Goal: Task Accomplishment & Management: Manage account settings

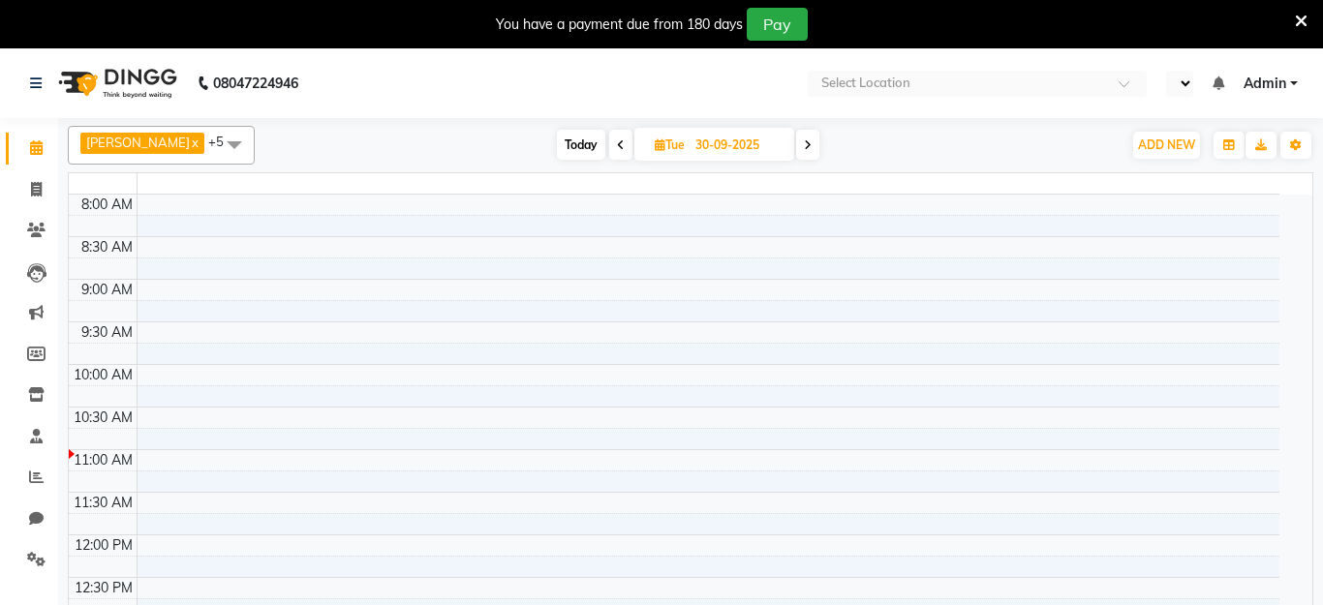
select select "en"
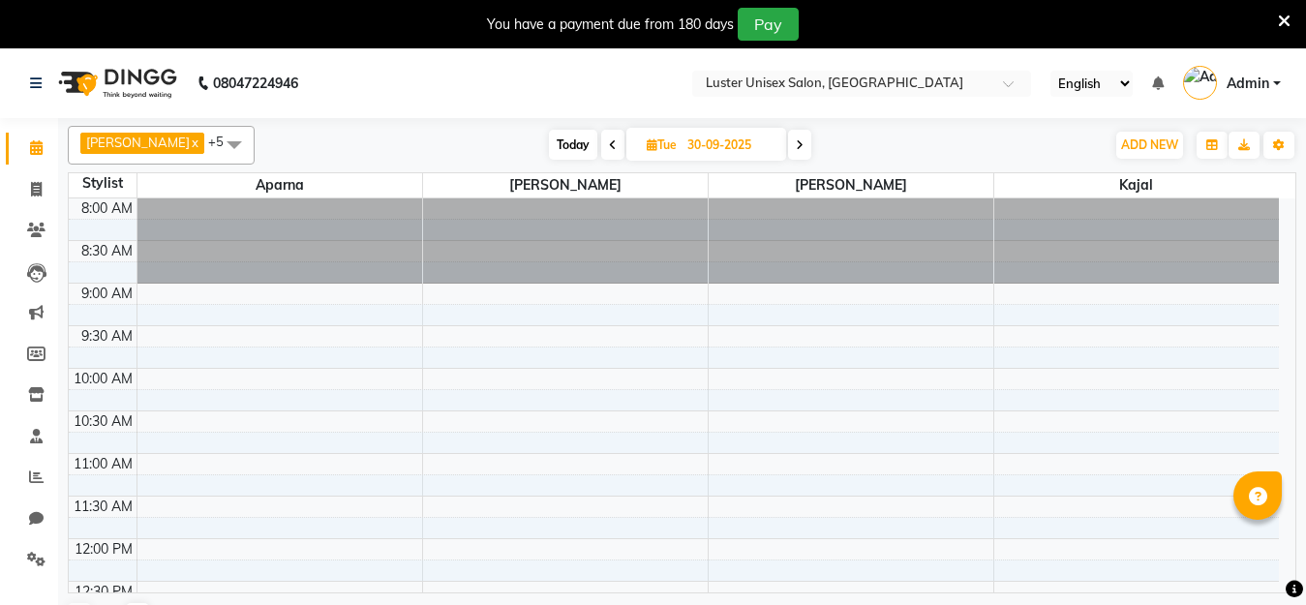
click at [1285, 18] on icon at bounding box center [1284, 21] width 13 height 17
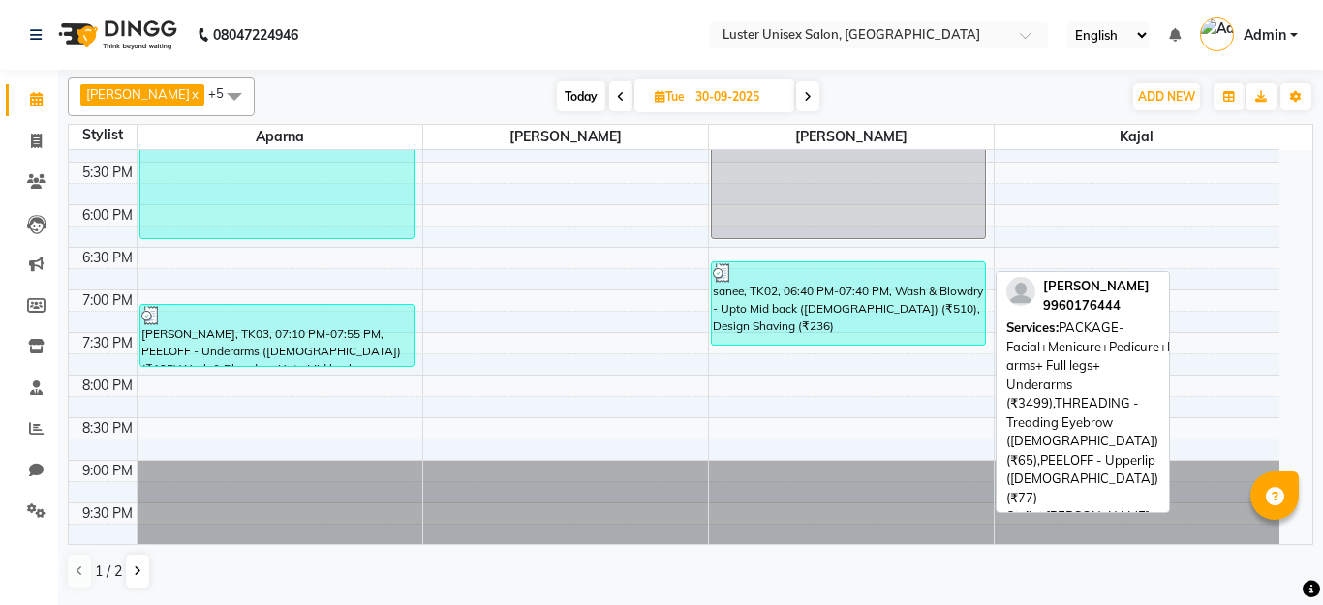
scroll to position [798, 0]
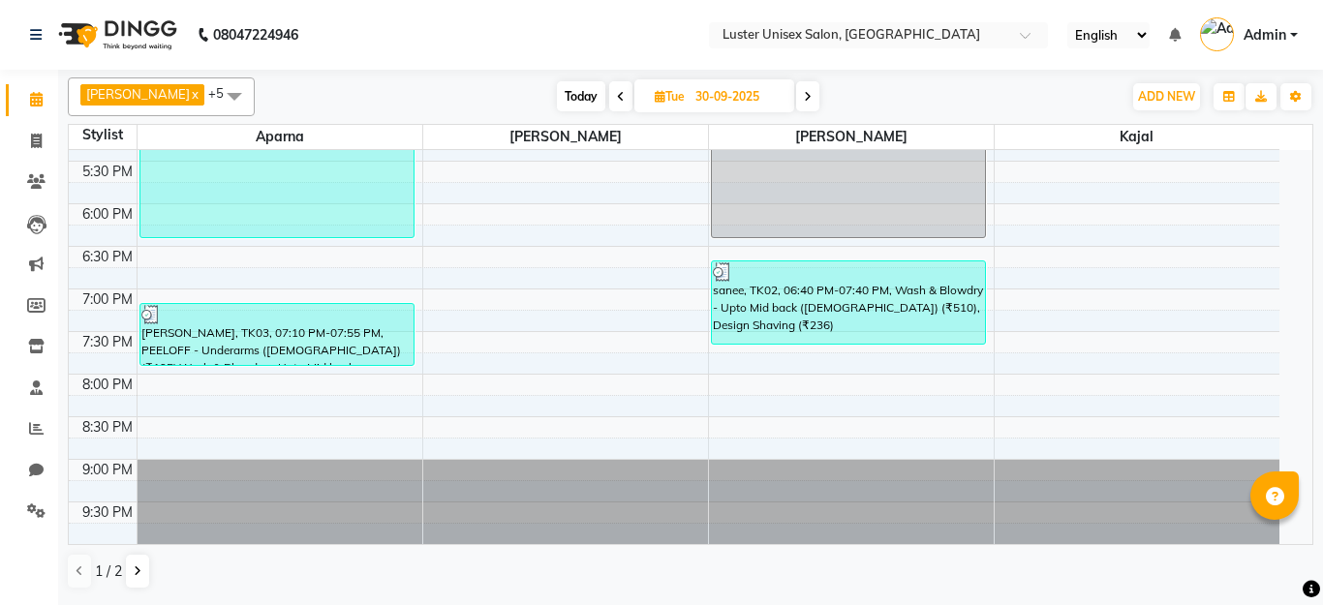
click at [804, 97] on icon at bounding box center [808, 97] width 8 height 12
type input "01-10-2025"
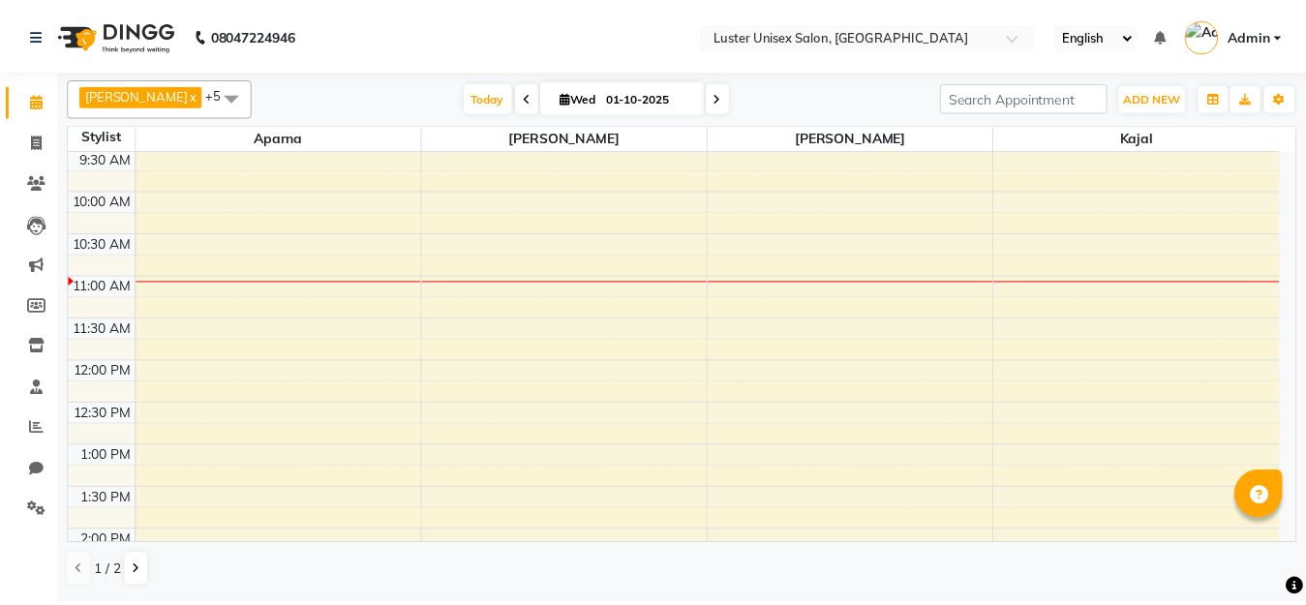
scroll to position [484, 0]
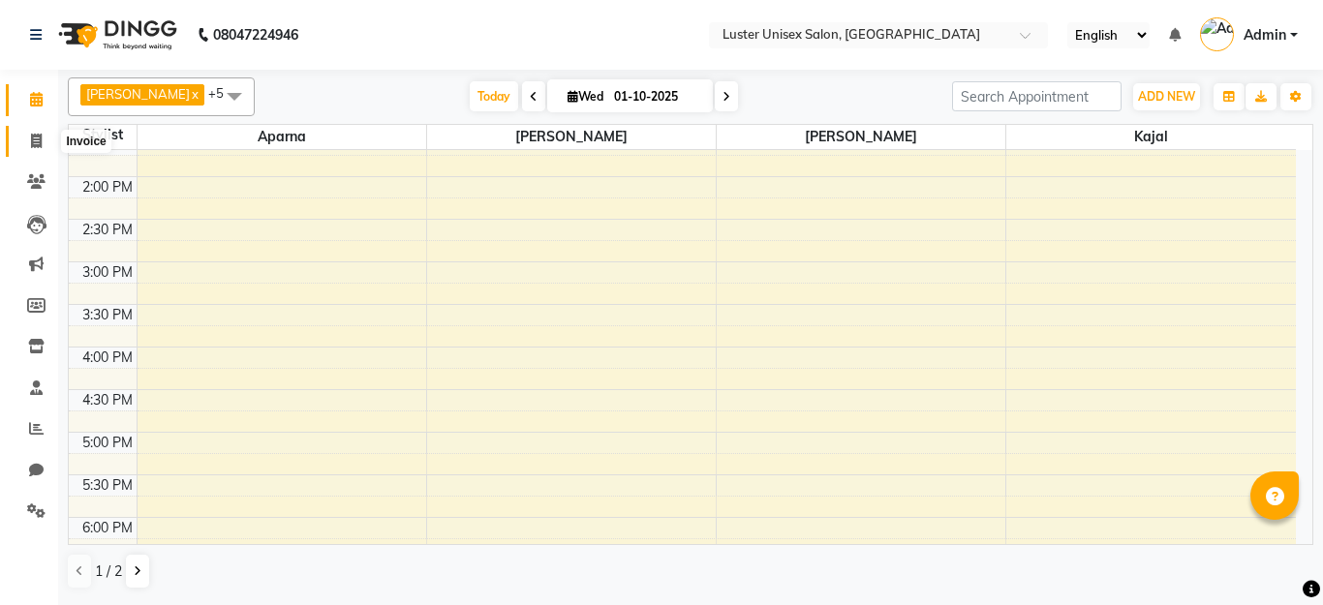
click at [32, 139] on icon at bounding box center [36, 141] width 11 height 15
select select "service"
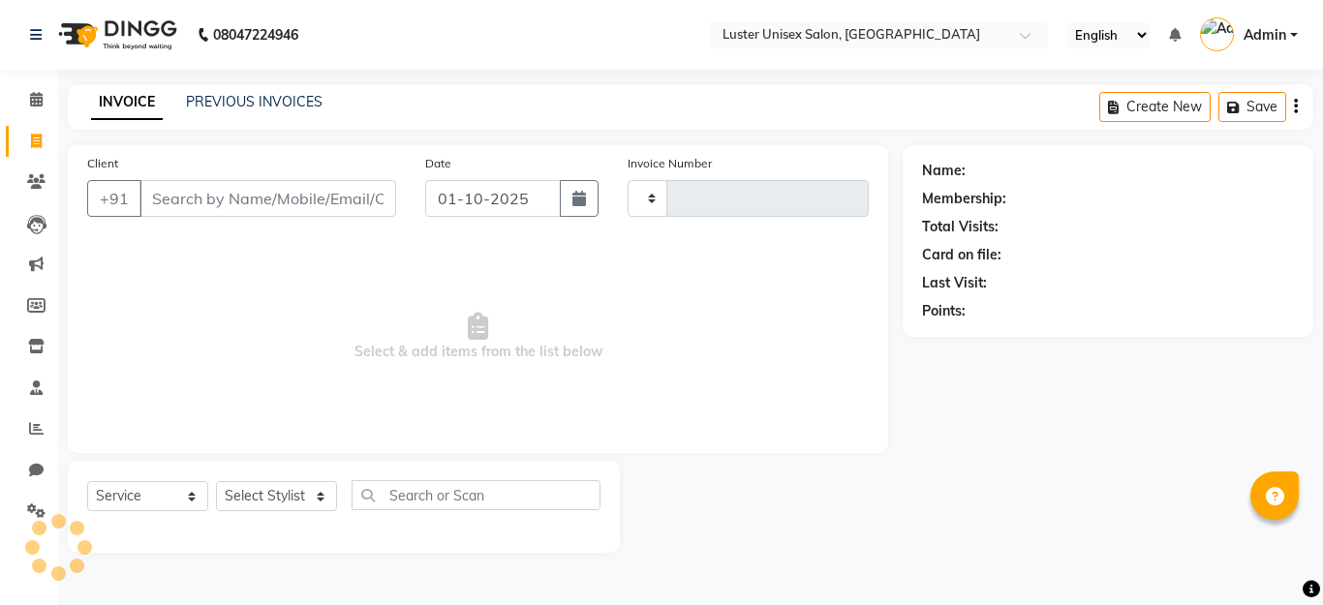
type input "0638"
select select "7467"
click at [258, 499] on select "Select Stylist" at bounding box center [276, 496] width 121 height 30
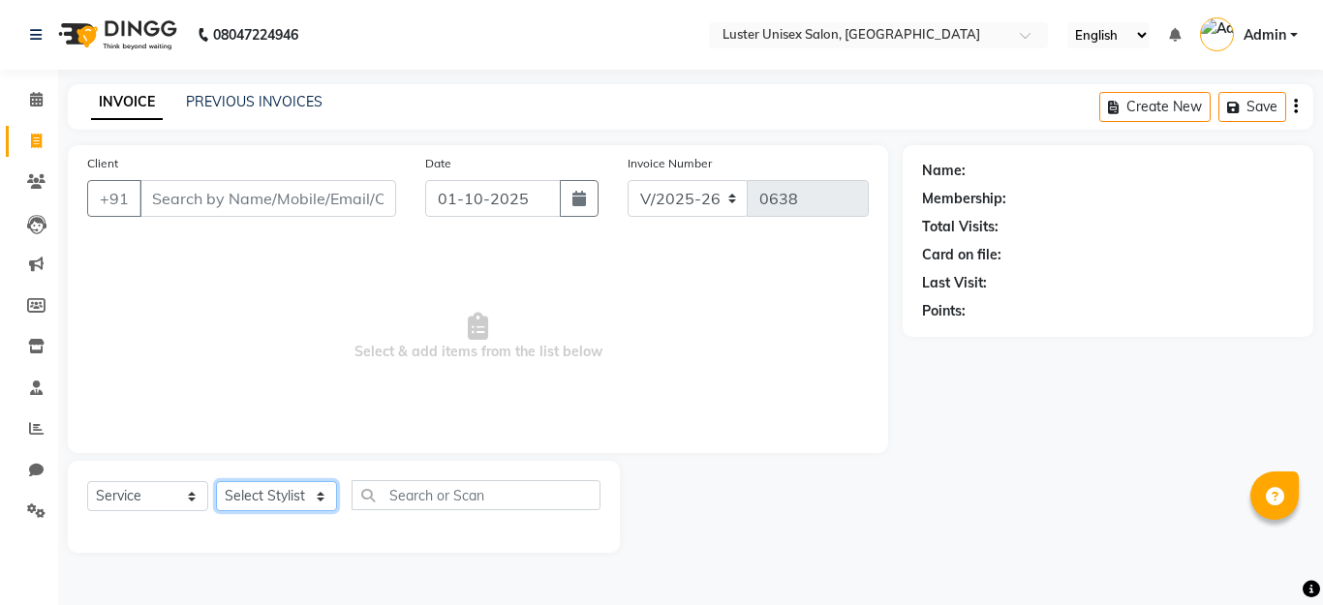
click at [259, 497] on select "Select Stylist" at bounding box center [276, 496] width 121 height 30
click at [259, 497] on select "Select Stylist Aparna Balraj jabid kajal krishna neelam" at bounding box center [276, 496] width 121 height 30
select select "68086"
click at [216, 481] on select "Select Stylist Aparna Balraj jabid kajal krishna neelam" at bounding box center [276, 496] width 121 height 30
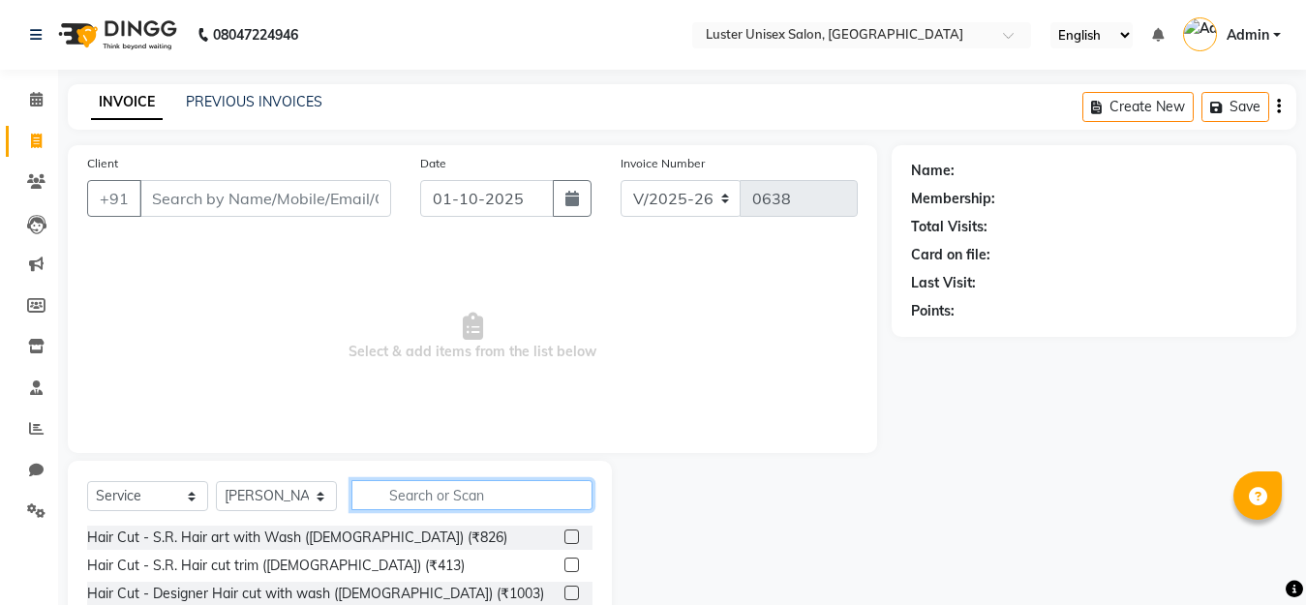
click at [419, 503] on input "text" at bounding box center [472, 495] width 241 height 30
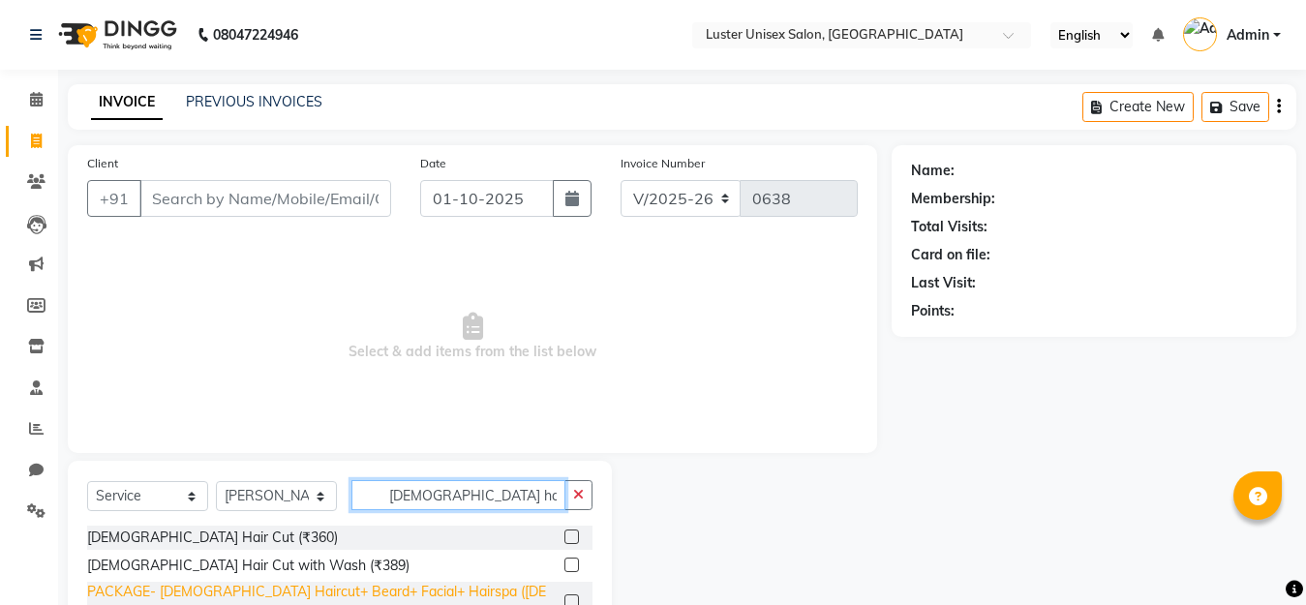
scroll to position [89, 0]
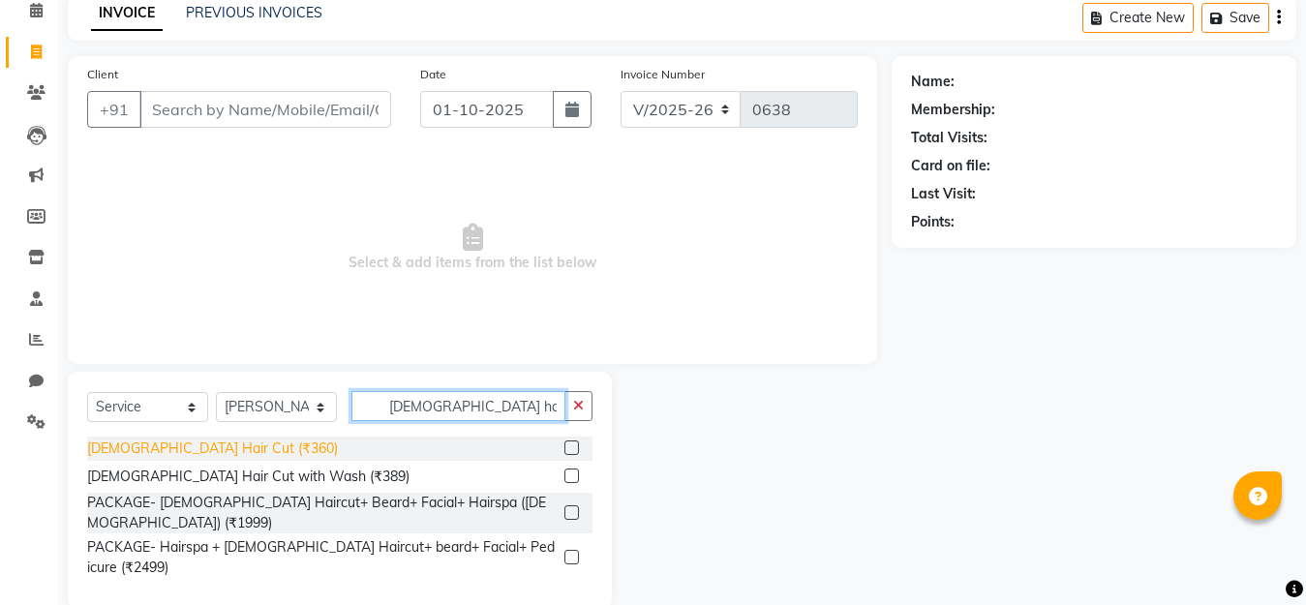
type input "male hair"
click at [188, 447] on div "Male Hair Cut (₹360)" at bounding box center [212, 449] width 251 height 20
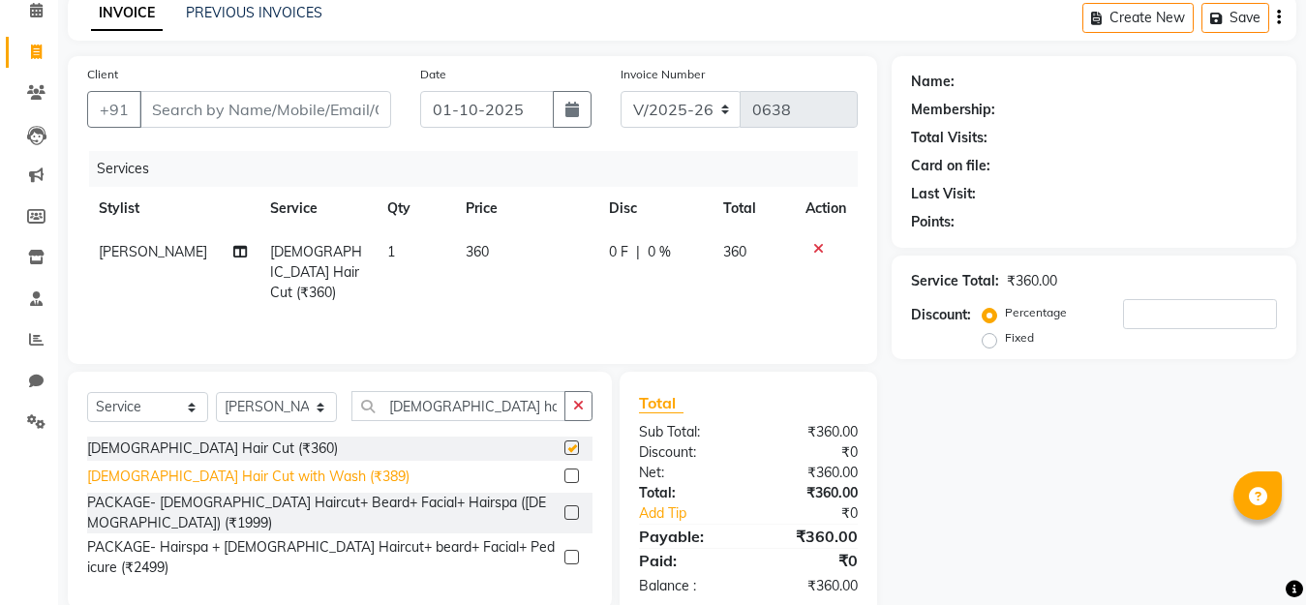
checkbox input "false"
click at [192, 475] on div "Male Hair Cut with Wash (₹389)" at bounding box center [248, 477] width 322 height 20
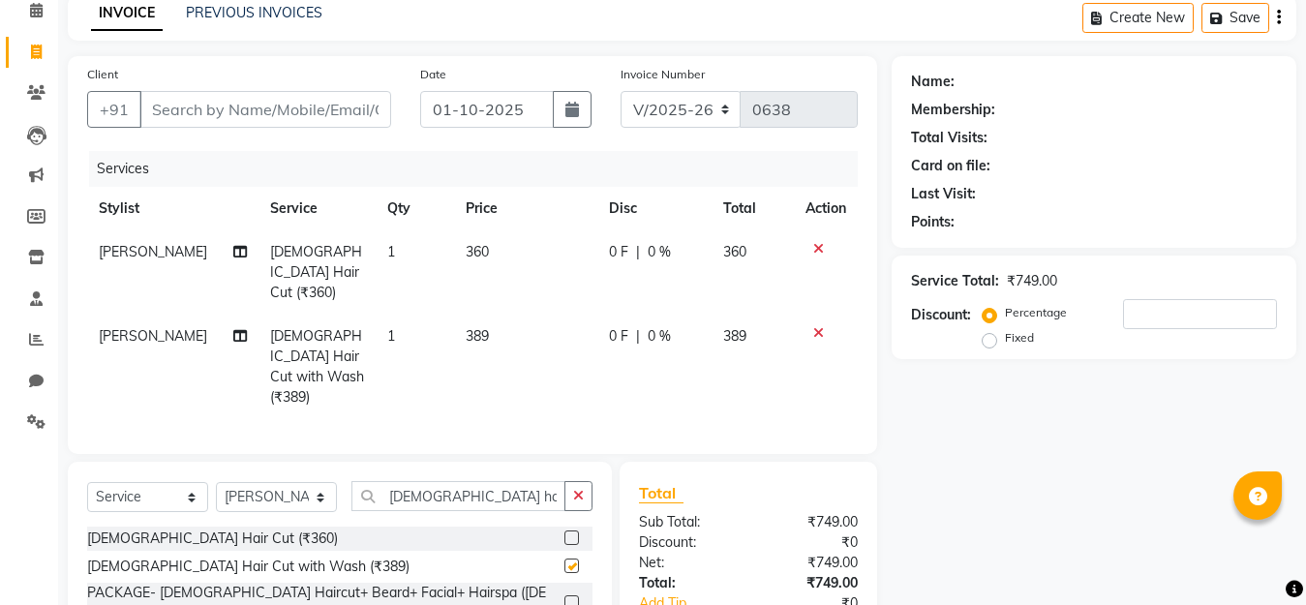
checkbox input "false"
click at [460, 481] on input "male hair" at bounding box center [459, 496] width 214 height 30
click at [454, 481] on input "male hair" at bounding box center [459, 496] width 214 height 30
click at [453, 481] on input "male hair" at bounding box center [459, 496] width 214 height 30
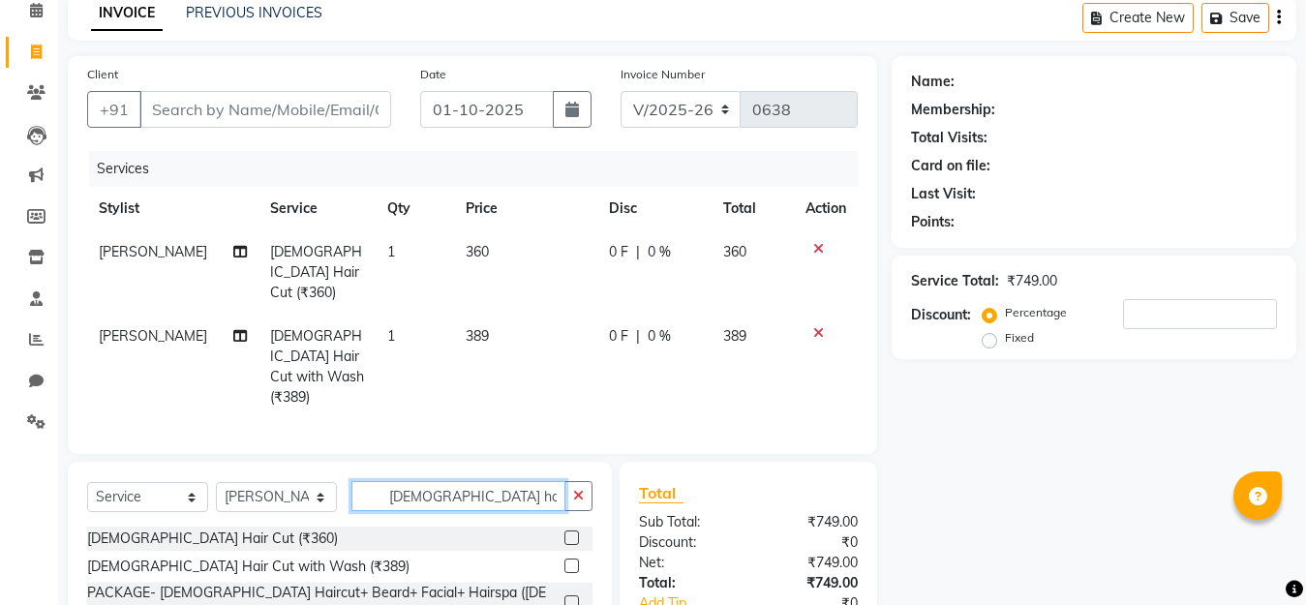
click at [453, 481] on input "male hair" at bounding box center [459, 496] width 214 height 30
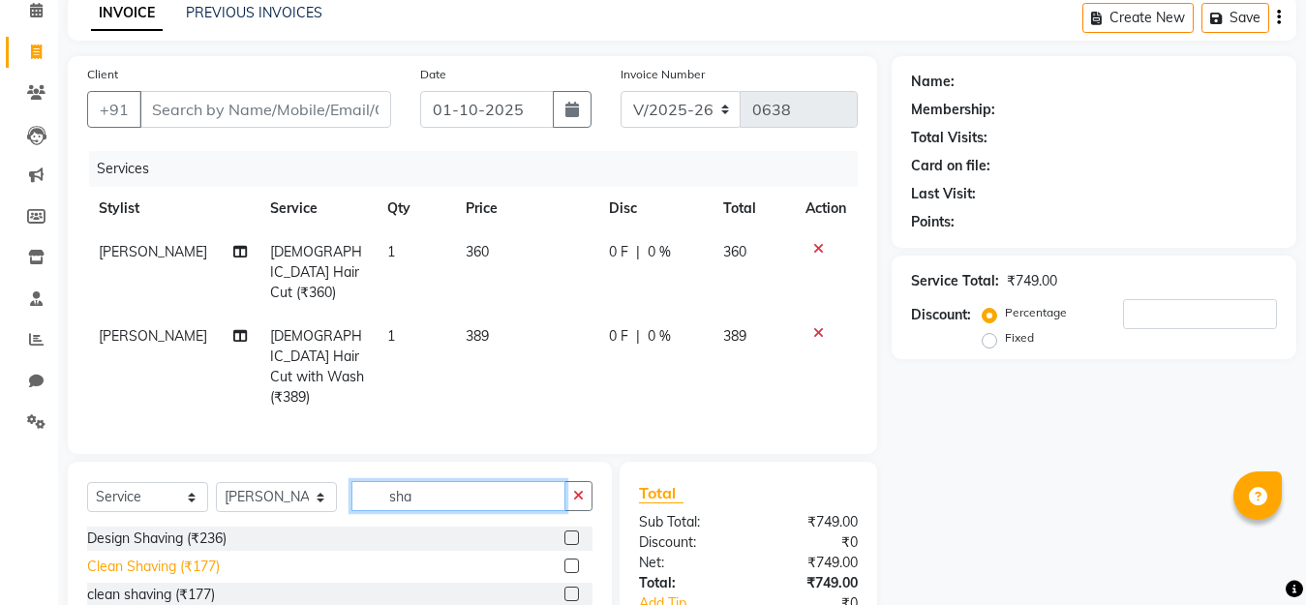
type input "sha"
click at [175, 557] on div "Clean Shaving (₹177)" at bounding box center [153, 567] width 133 height 20
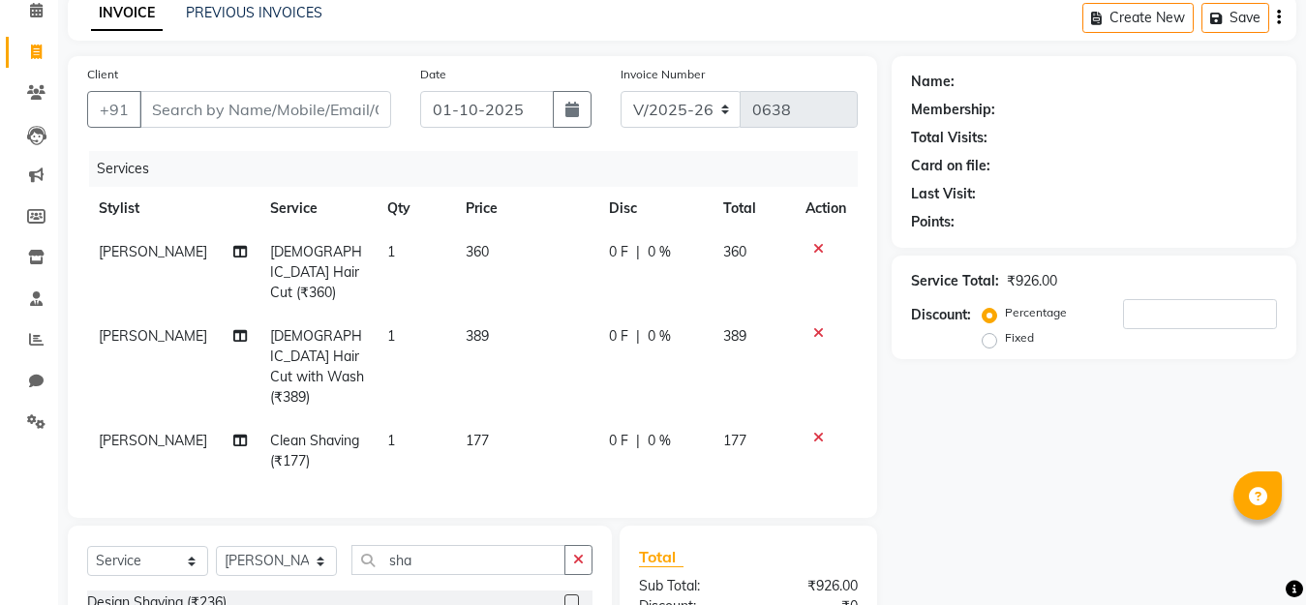
checkbox input "false"
click at [821, 247] on icon at bounding box center [819, 249] width 11 height 14
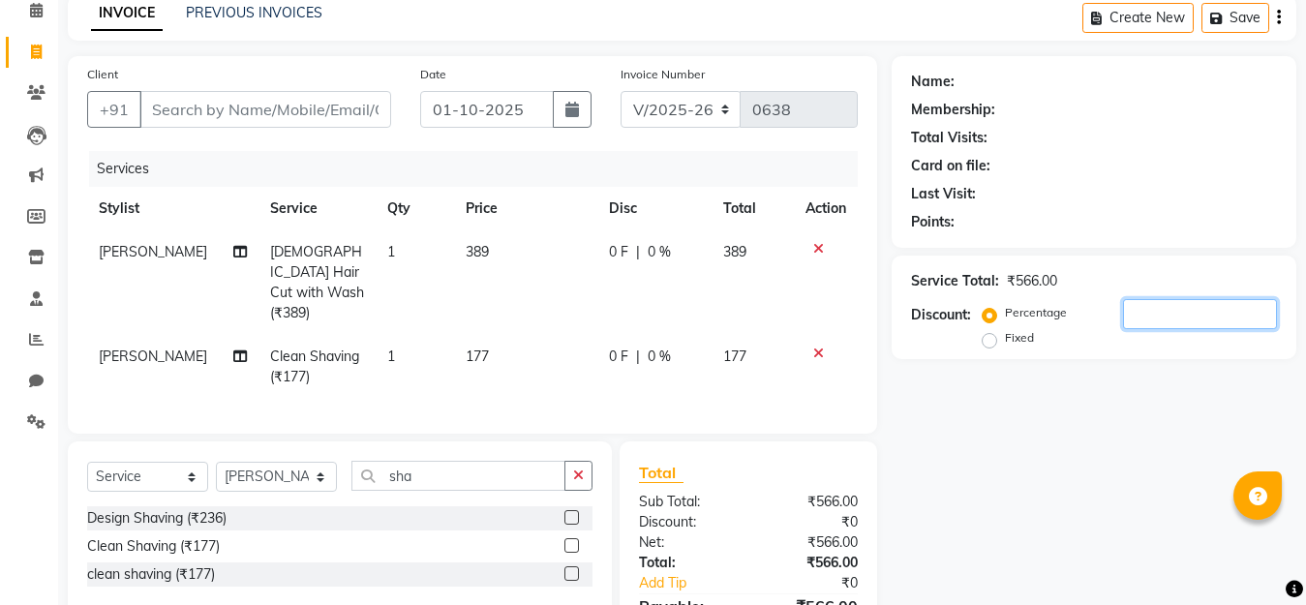
click at [1159, 313] on input "number" at bounding box center [1200, 314] width 154 height 30
type input "20"
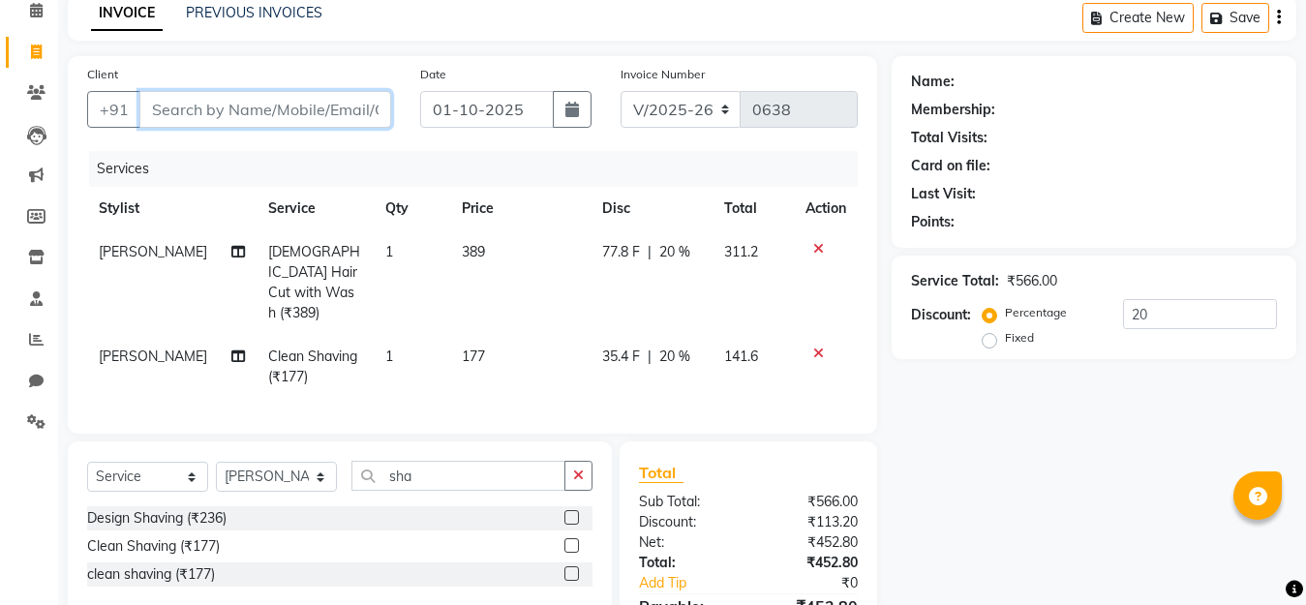
click at [193, 107] on input "Client" at bounding box center [265, 109] width 252 height 37
type input "8"
type input "0"
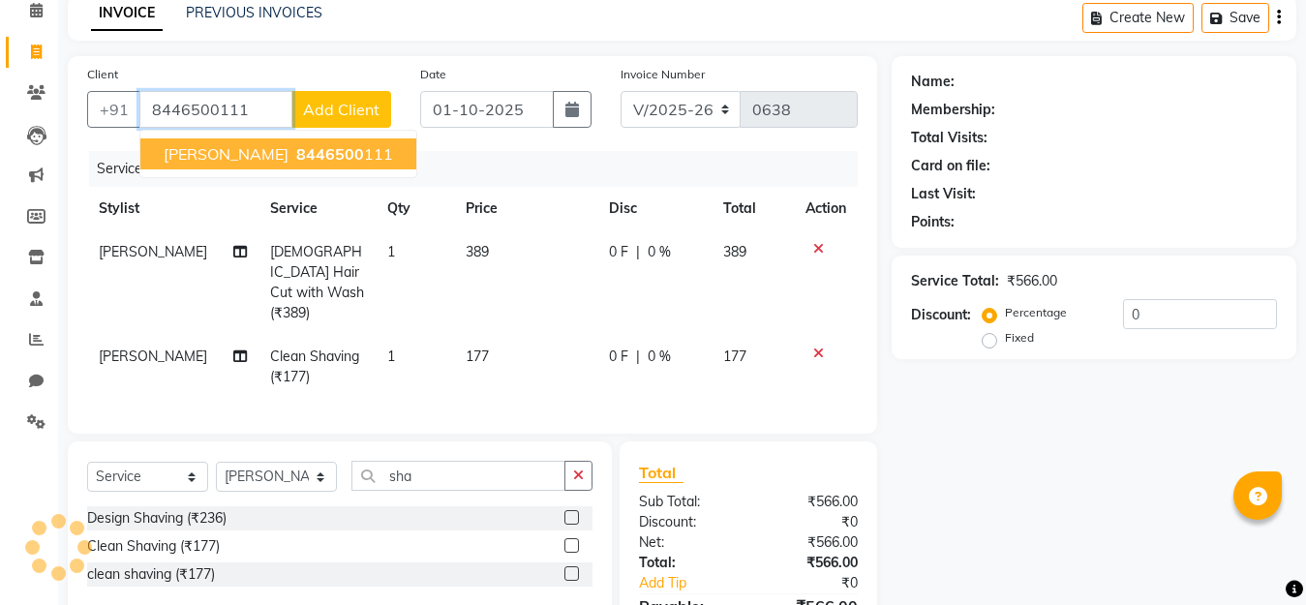
type input "8446500111"
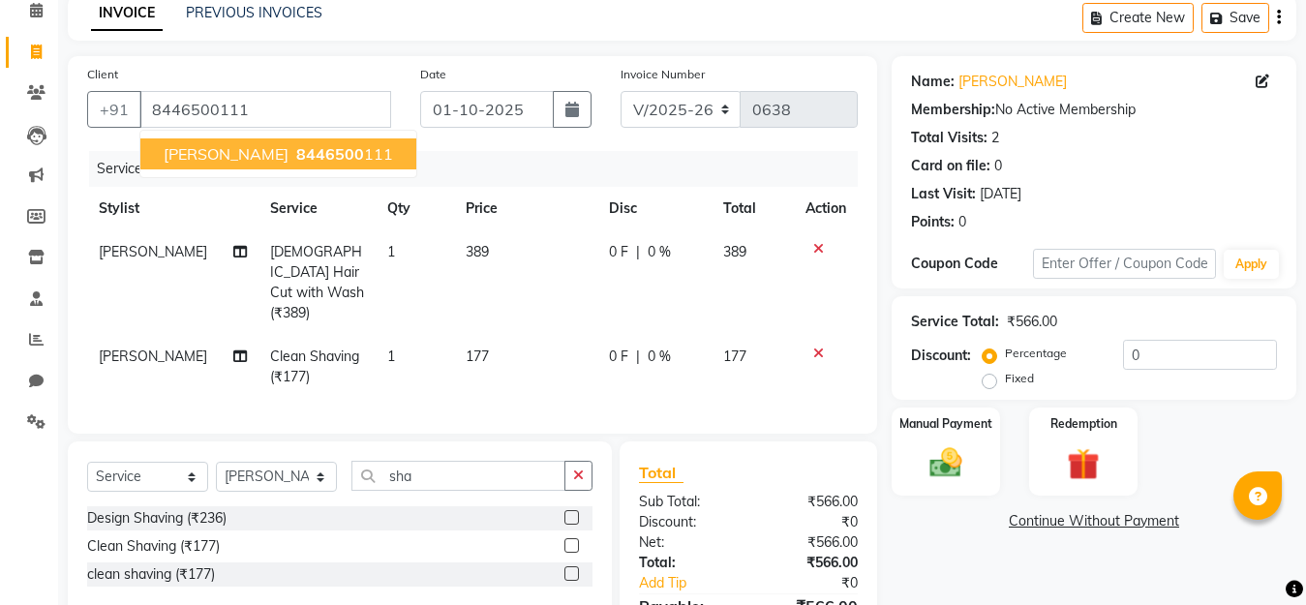
click at [192, 151] on span "rahul sir" at bounding box center [226, 153] width 125 height 19
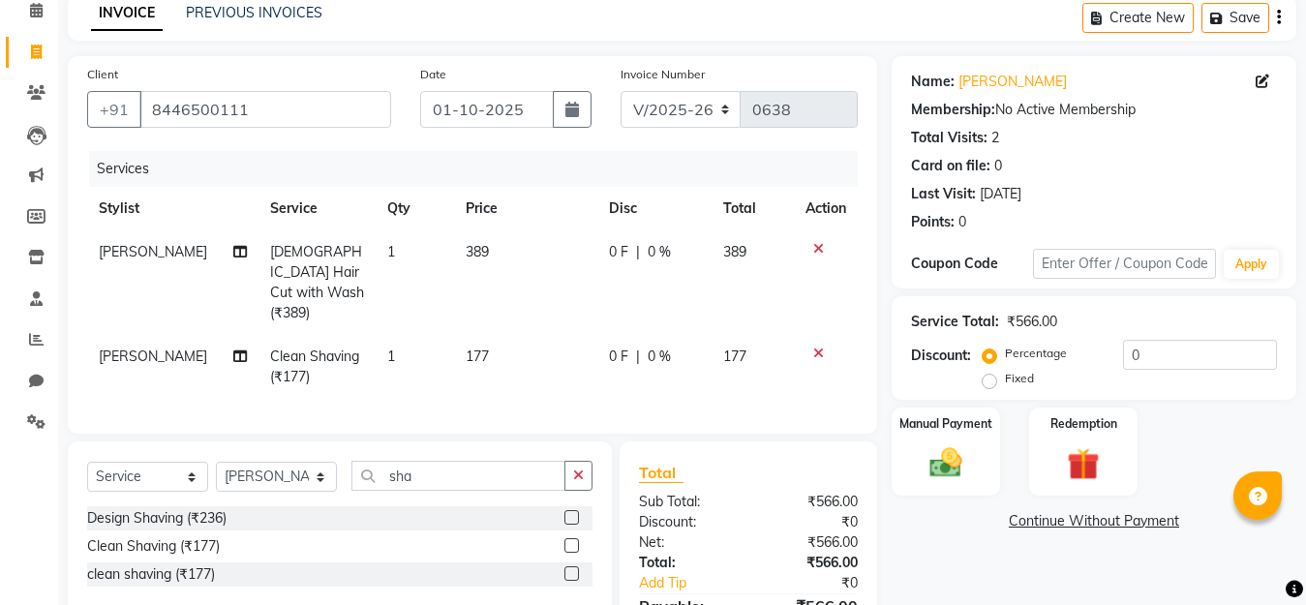
scroll to position [186, 0]
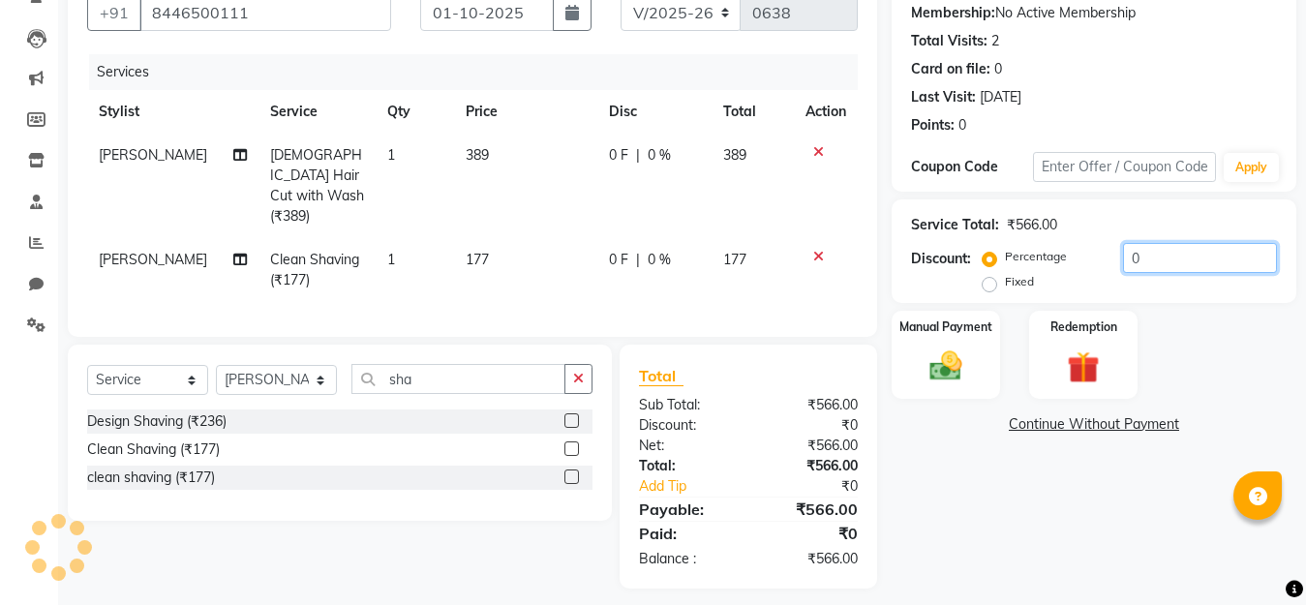
click at [1160, 253] on input "0" at bounding box center [1200, 258] width 154 height 30
click at [1162, 259] on input "0" at bounding box center [1200, 258] width 154 height 30
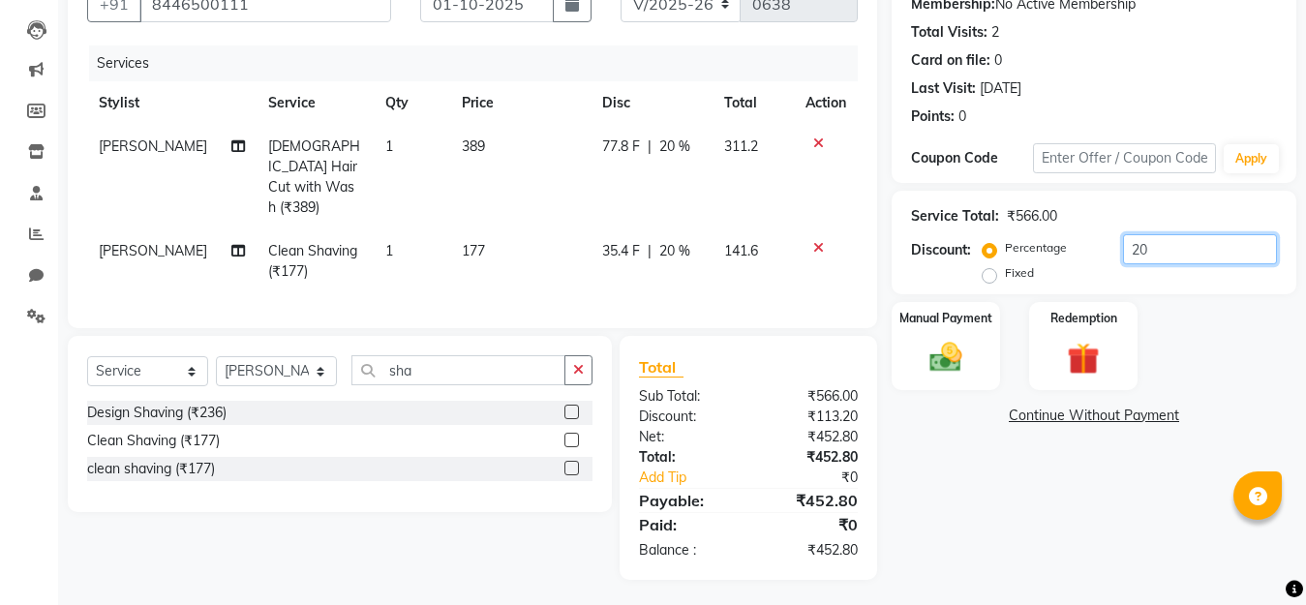
type input "20"
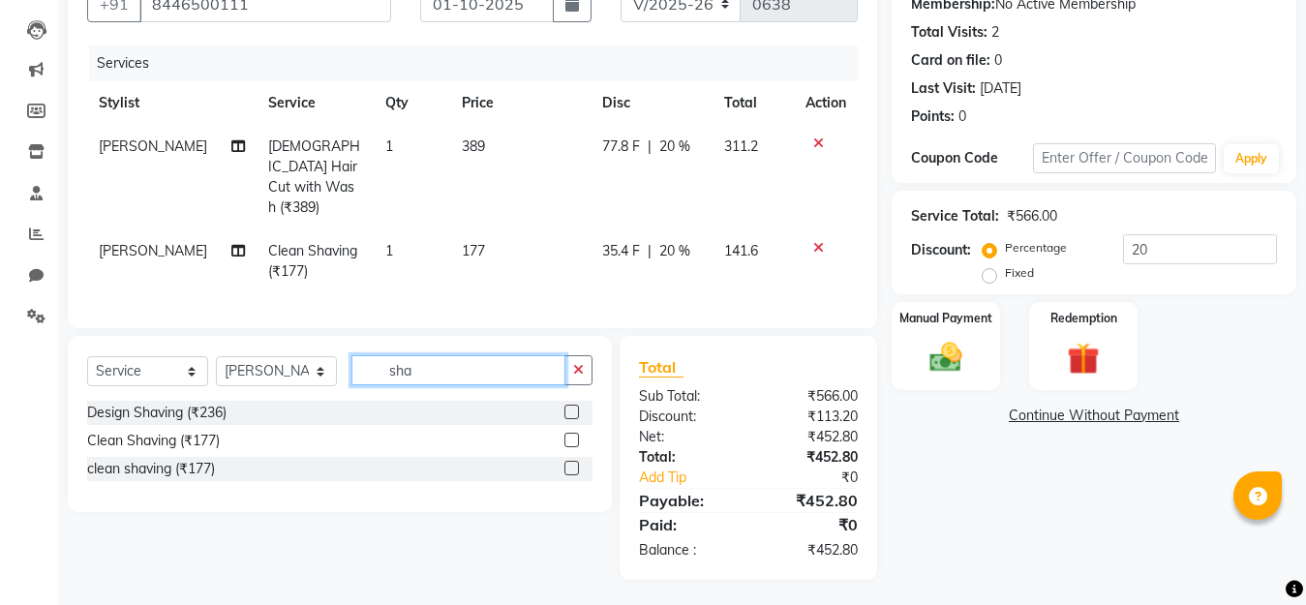
click at [445, 361] on input "sha" at bounding box center [459, 370] width 214 height 30
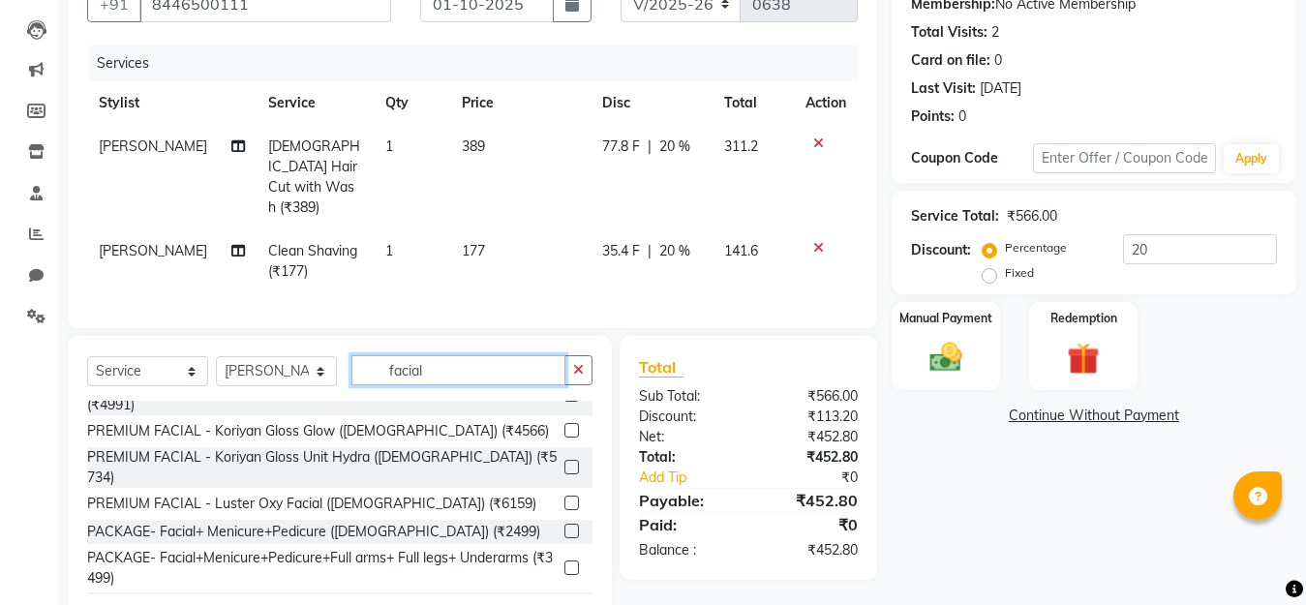
scroll to position [236, 0]
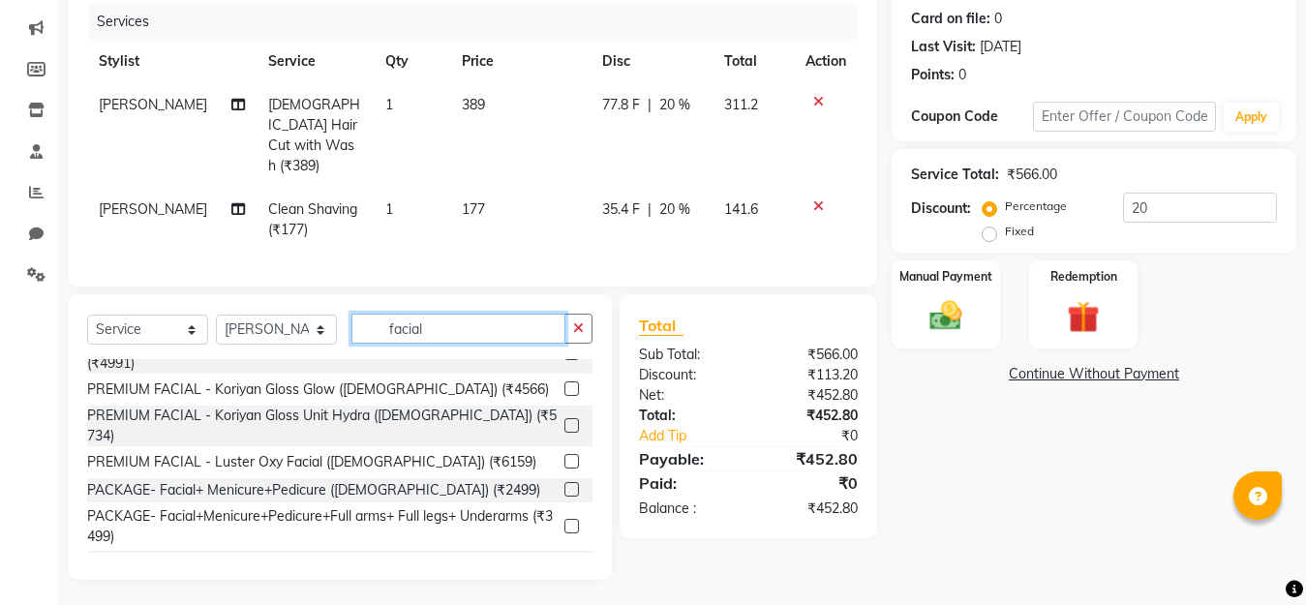
type input "facial"
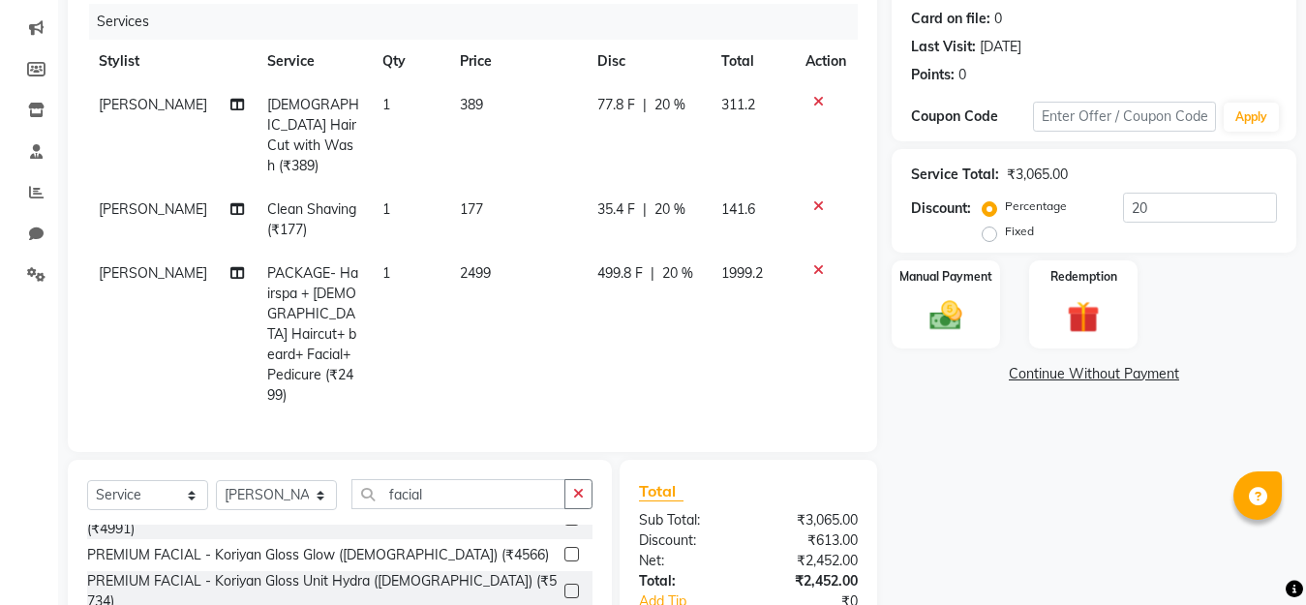
checkbox input "false"
click at [817, 200] on icon at bounding box center [819, 207] width 11 height 14
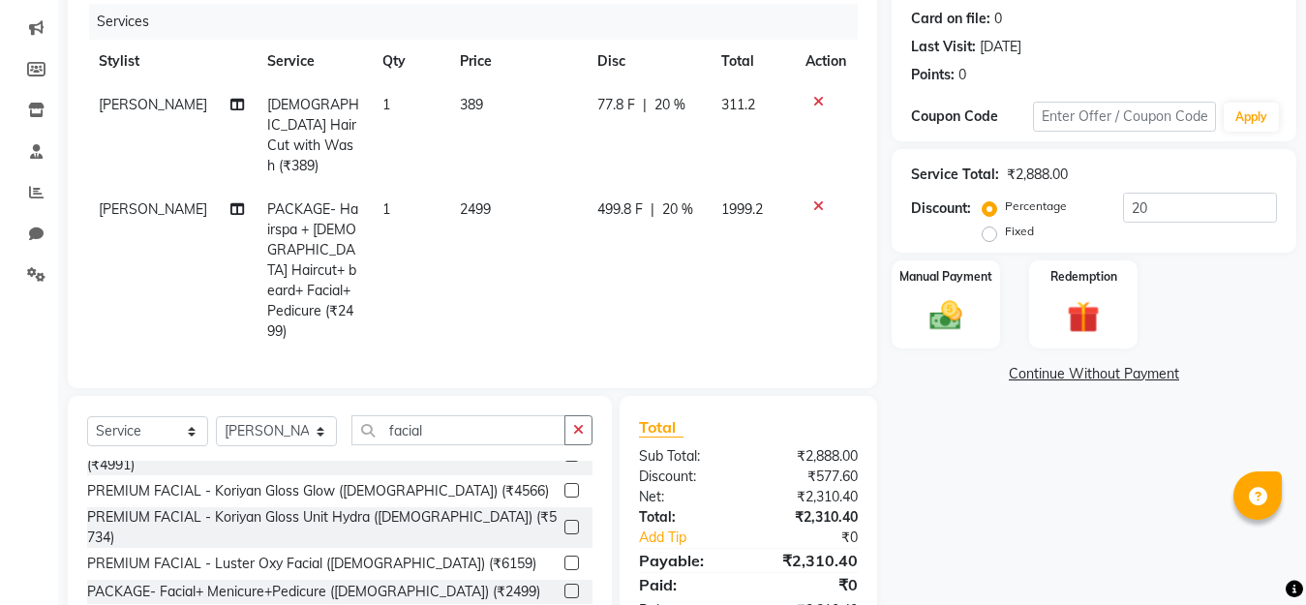
click at [818, 100] on icon at bounding box center [819, 102] width 11 height 14
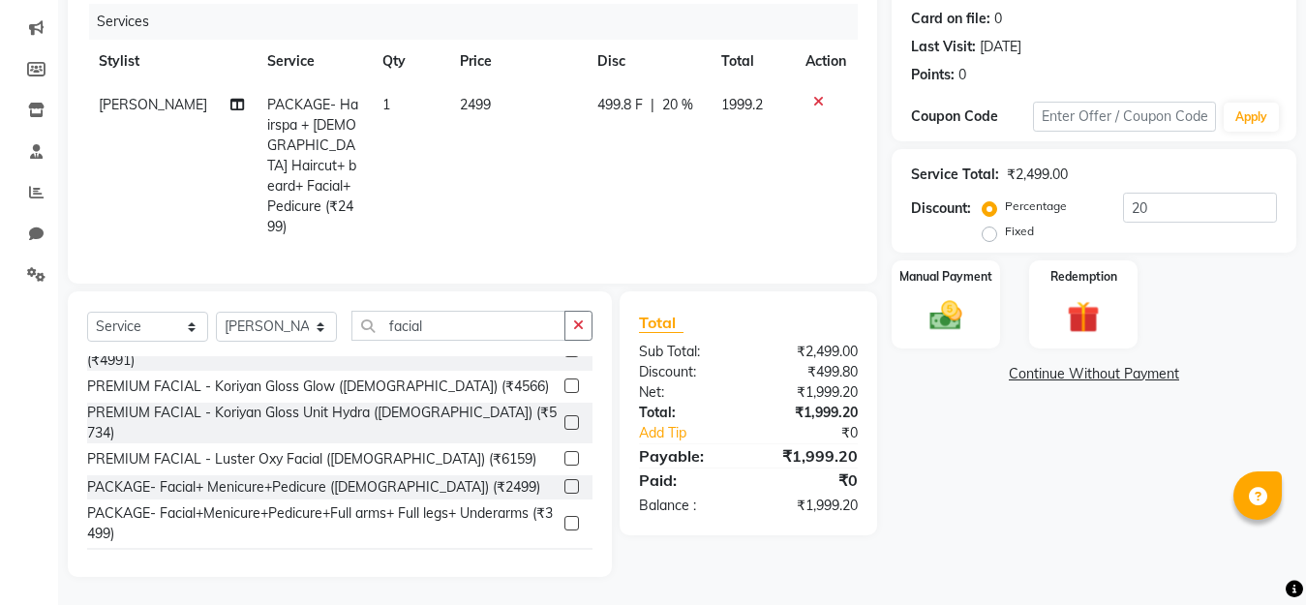
scroll to position [213, 0]
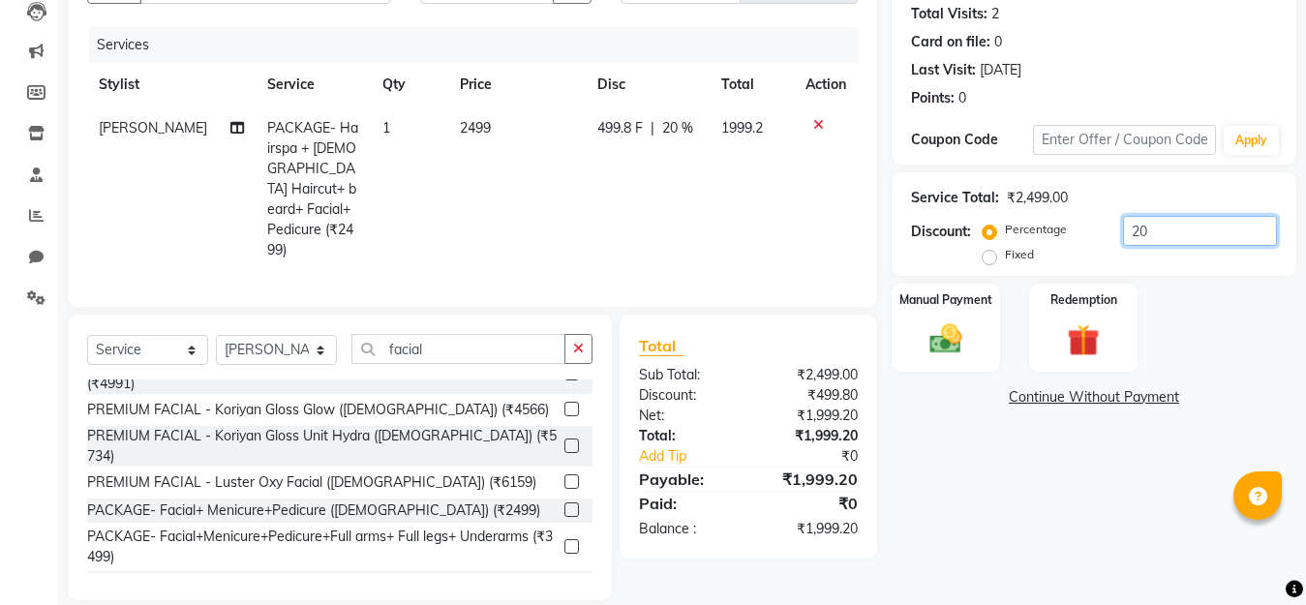
click at [1187, 227] on input "20" at bounding box center [1200, 231] width 154 height 30
click at [1183, 227] on input "20" at bounding box center [1200, 231] width 154 height 30
type input "2"
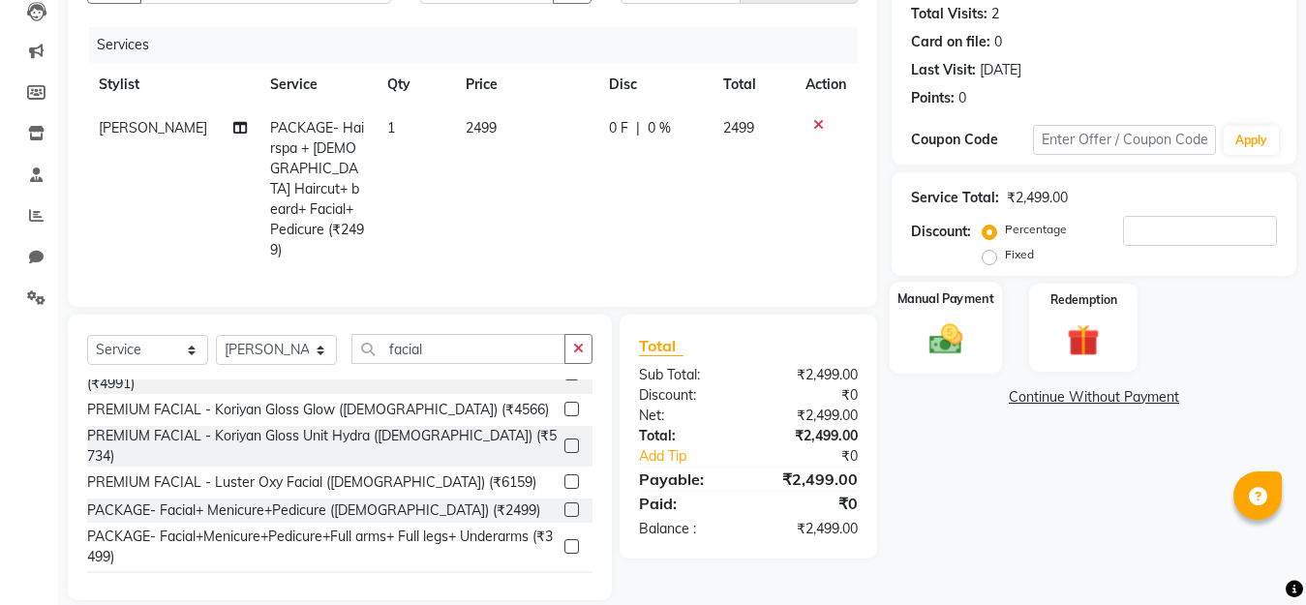
click at [926, 332] on img at bounding box center [946, 339] width 54 height 39
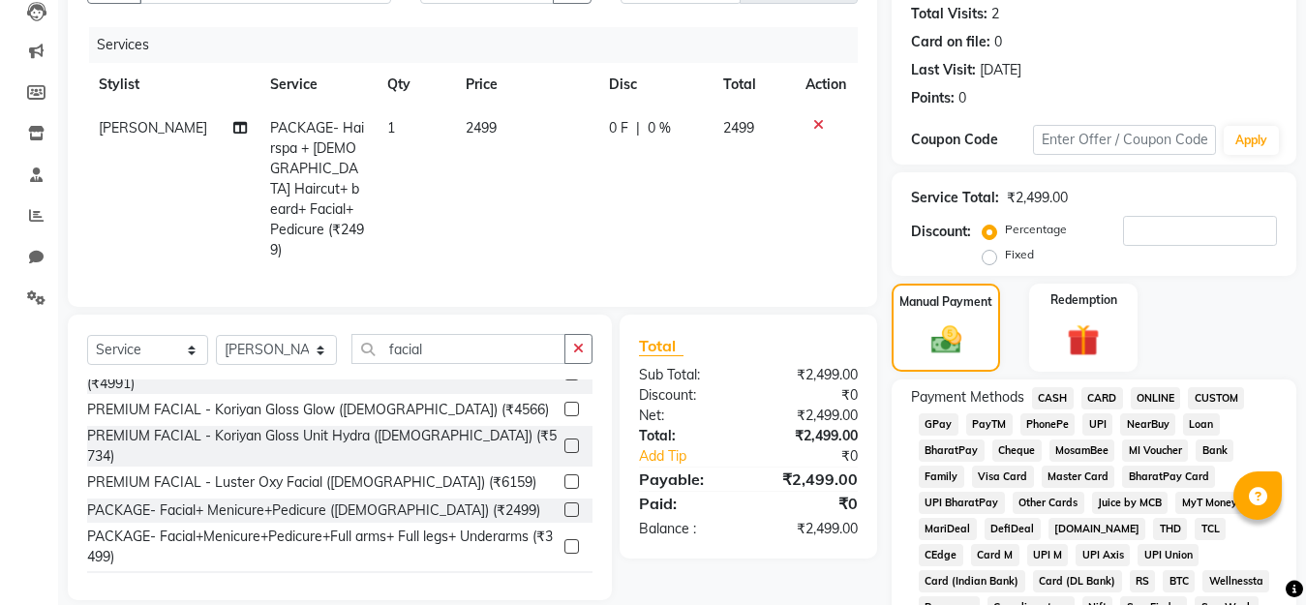
click at [1045, 395] on span "CASH" at bounding box center [1053, 398] width 42 height 22
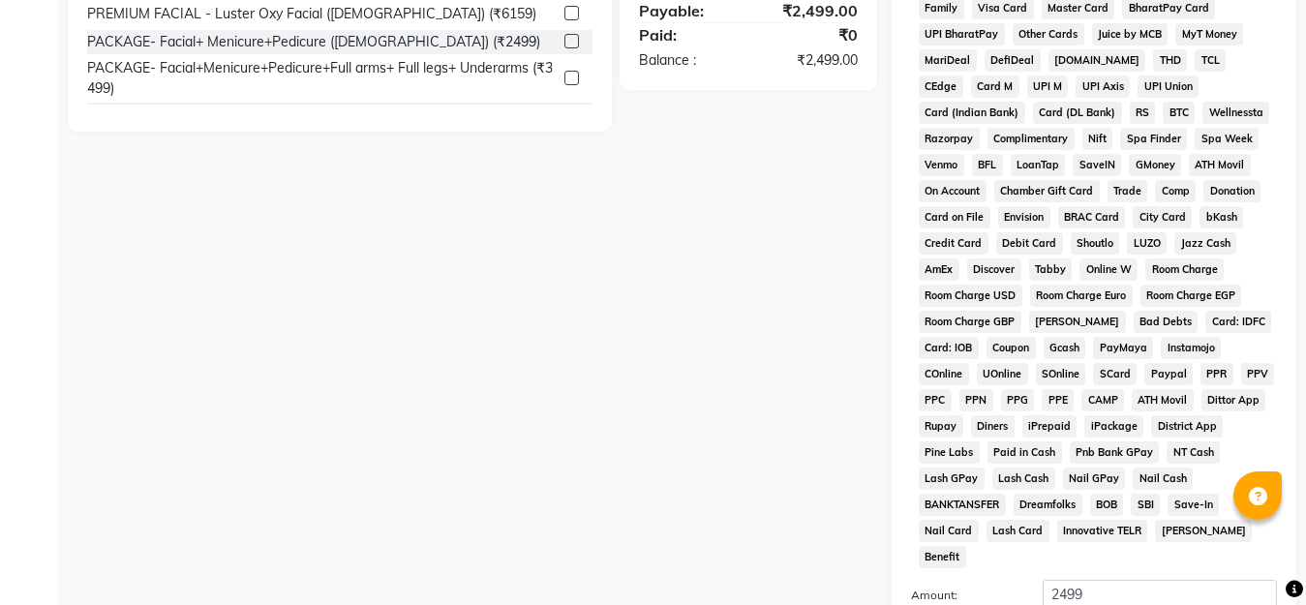
scroll to position [875, 0]
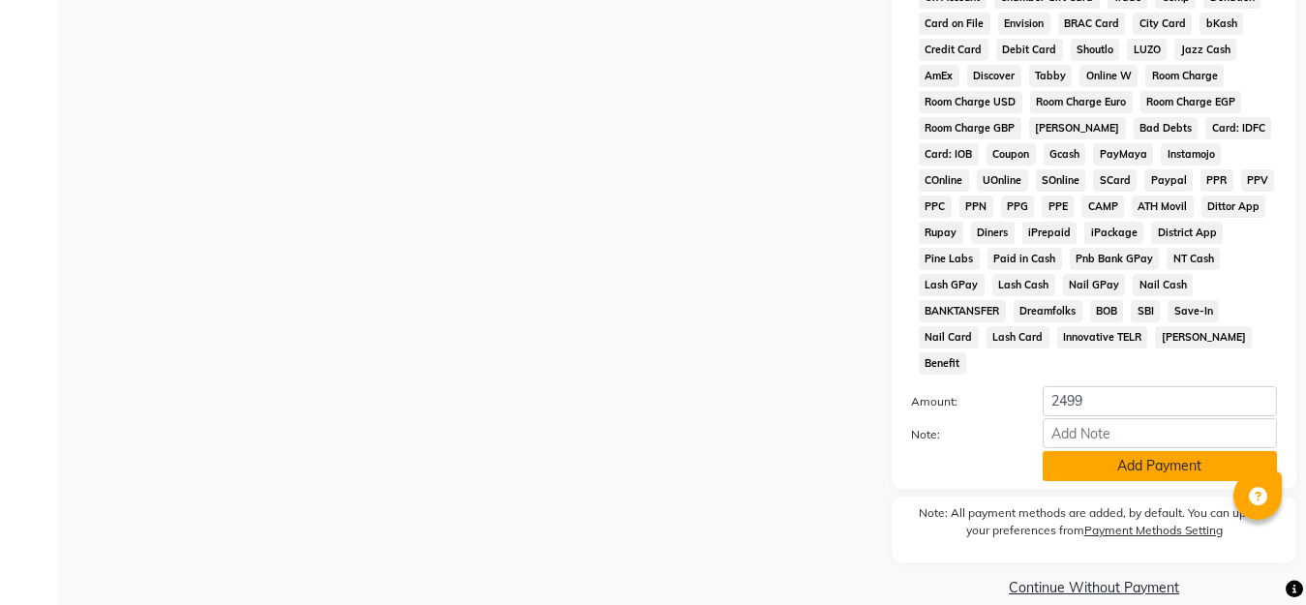
click at [1124, 451] on button "Add Payment" at bounding box center [1160, 466] width 234 height 30
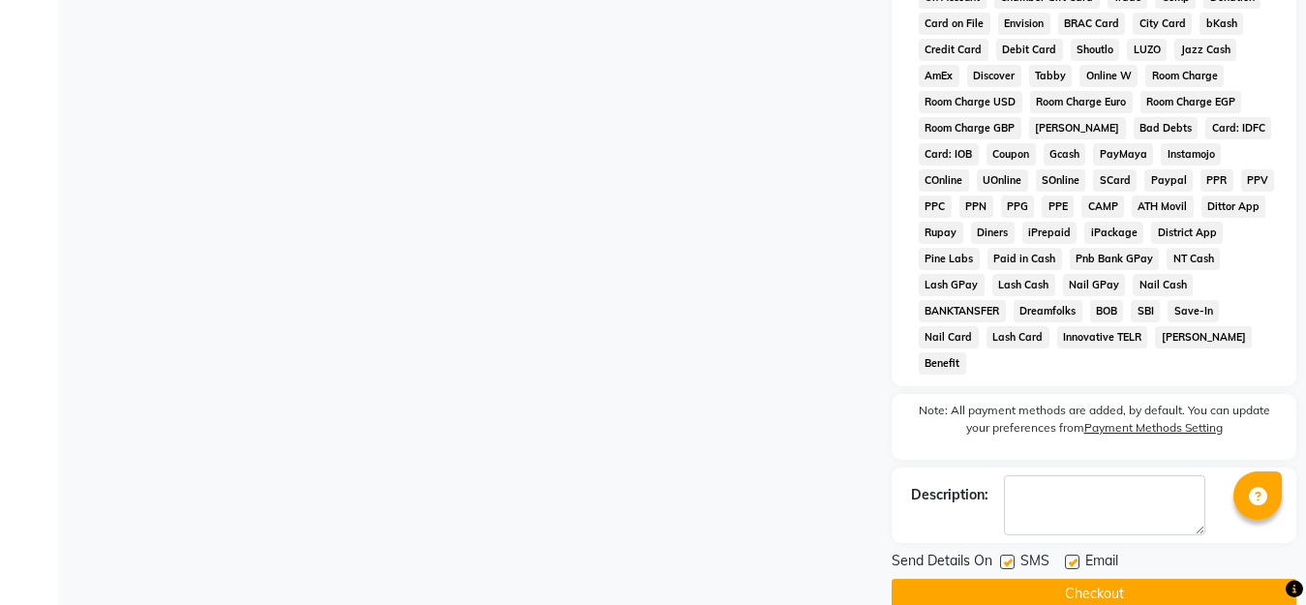
click at [1044, 579] on button "Checkout" at bounding box center [1094, 594] width 405 height 30
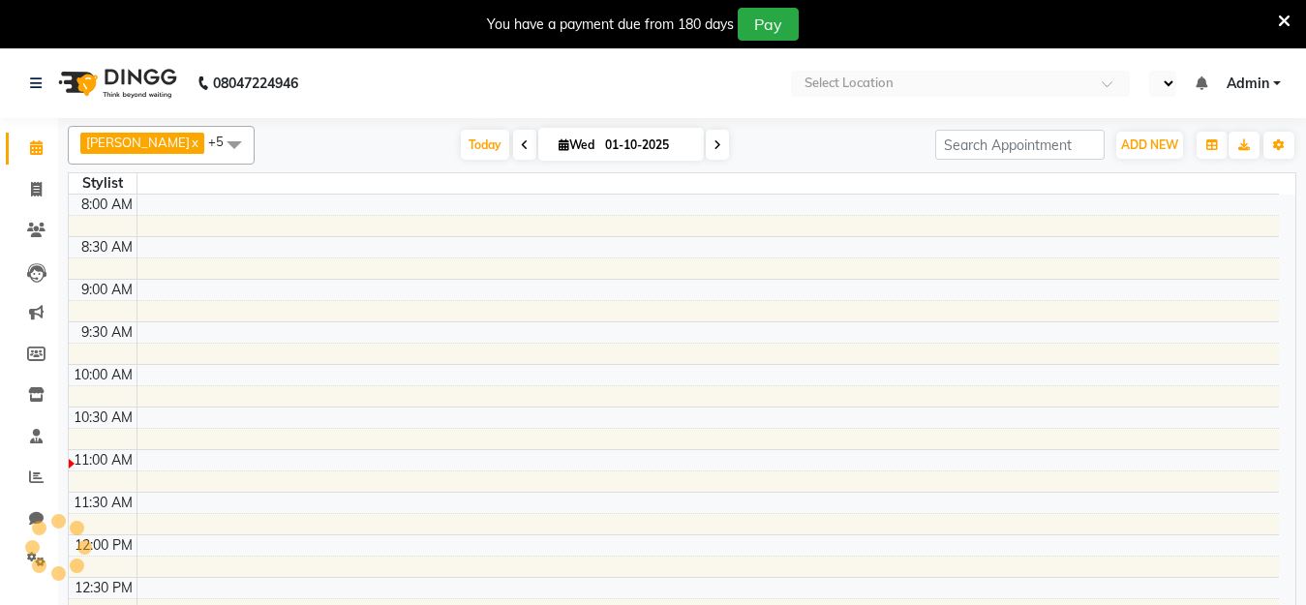
select select "en"
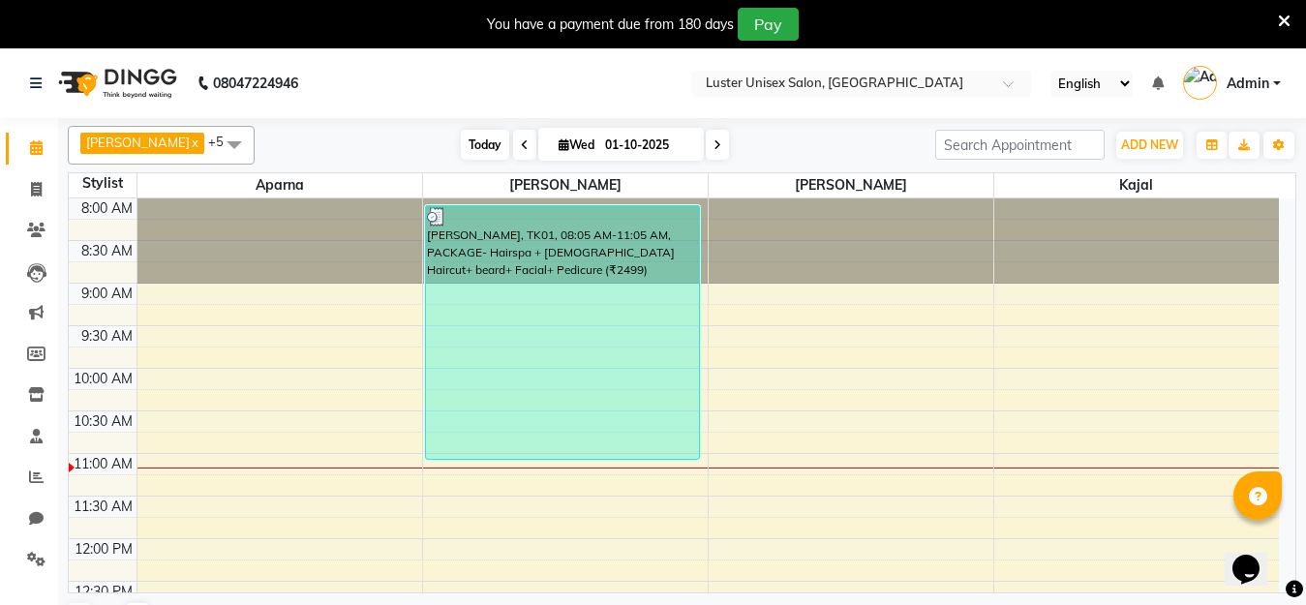
click at [461, 142] on span "Today" at bounding box center [485, 145] width 48 height 30
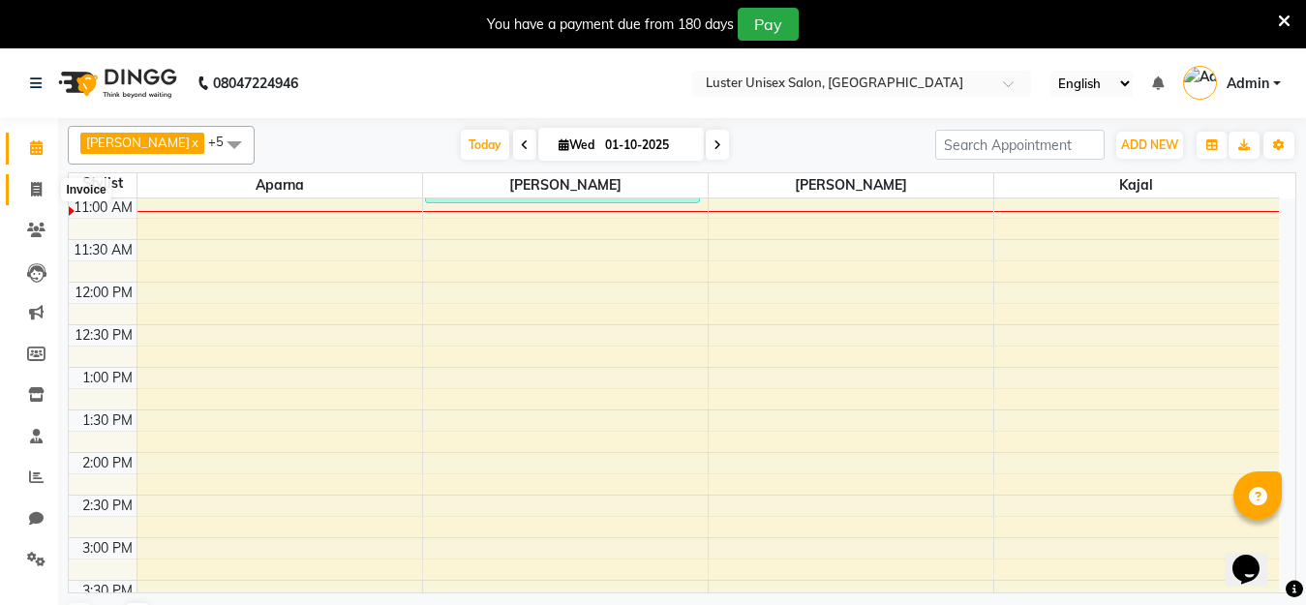
drag, startPoint x: 29, startPoint y: 192, endPoint x: 37, endPoint y: 182, distance: 12.4
click at [27, 193] on span at bounding box center [36, 190] width 34 height 22
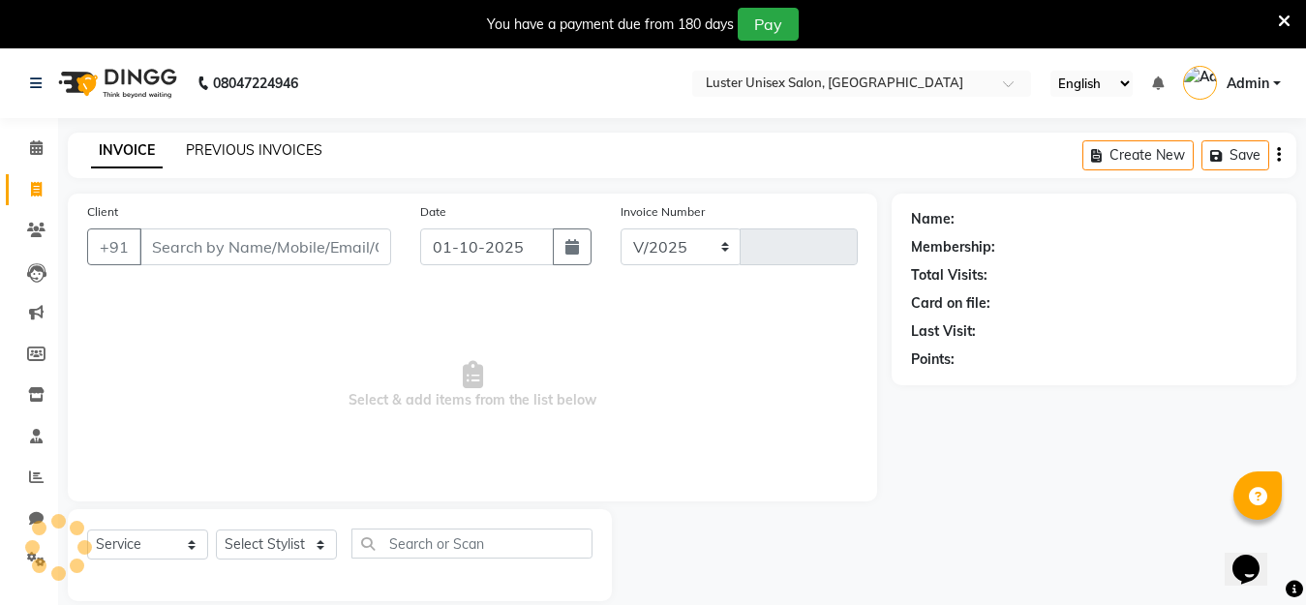
click at [234, 146] on link "PREVIOUS INVOICES" at bounding box center [254, 149] width 137 height 17
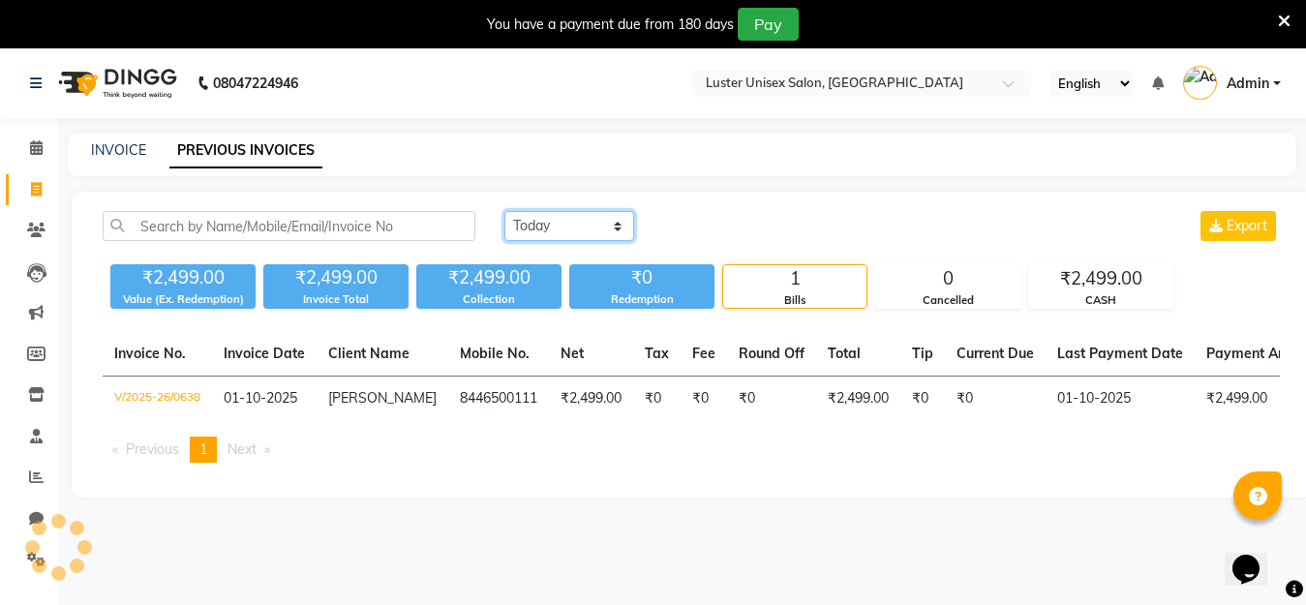
click at [527, 227] on select "Today Yesterday Custom Range" at bounding box center [570, 226] width 130 height 30
select select "yesterday"
click at [505, 211] on select "Today Yesterday Custom Range" at bounding box center [570, 226] width 130 height 30
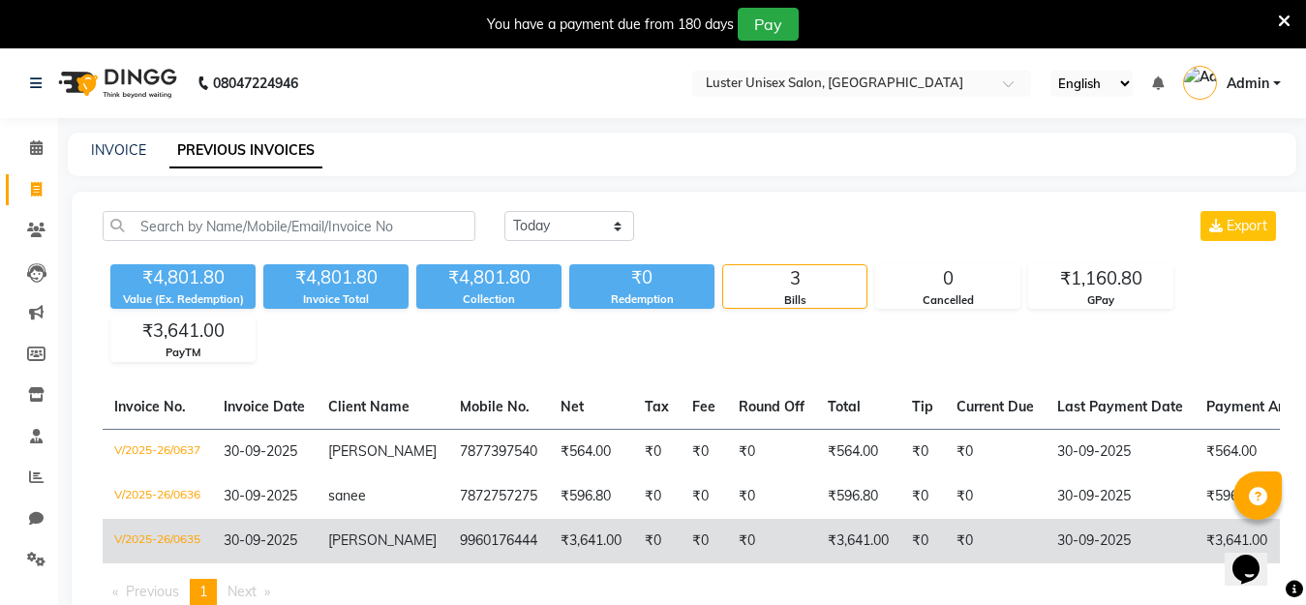
click at [488, 546] on td "9960176444" at bounding box center [498, 541] width 101 height 45
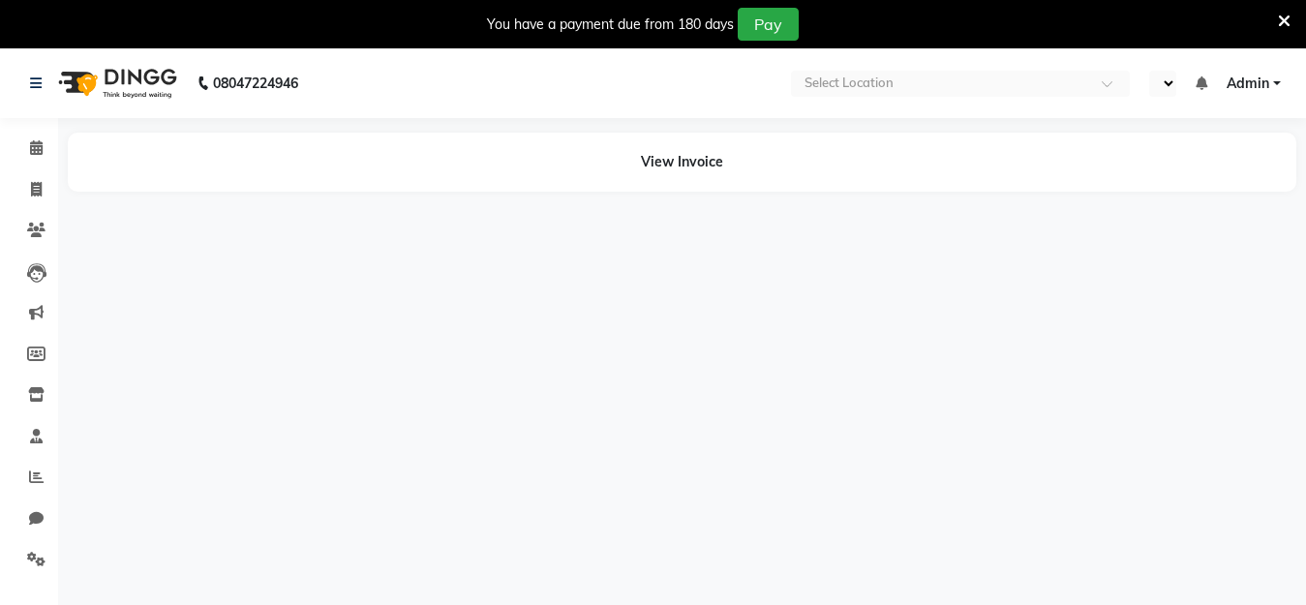
select select "en"
